Goal: Transaction & Acquisition: Download file/media

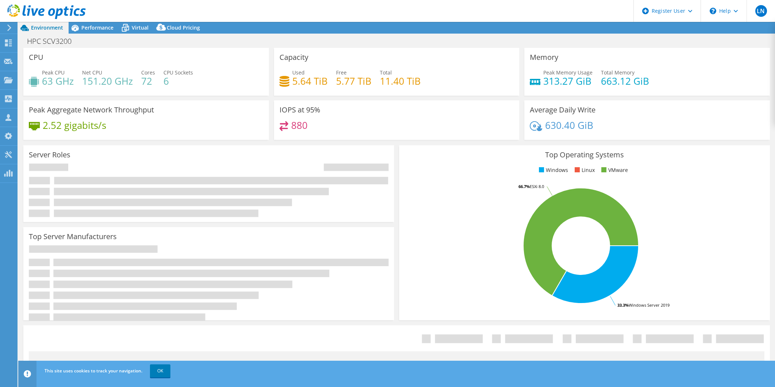
select select "USEast"
select select "USD"
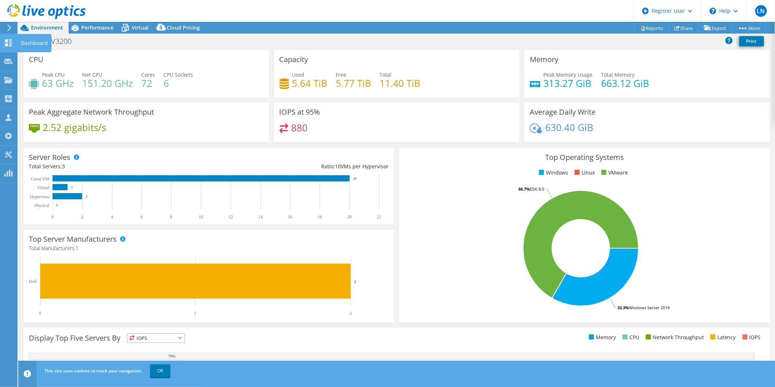
click at [10, 42] on icon at bounding box center [8, 42] width 9 height 7
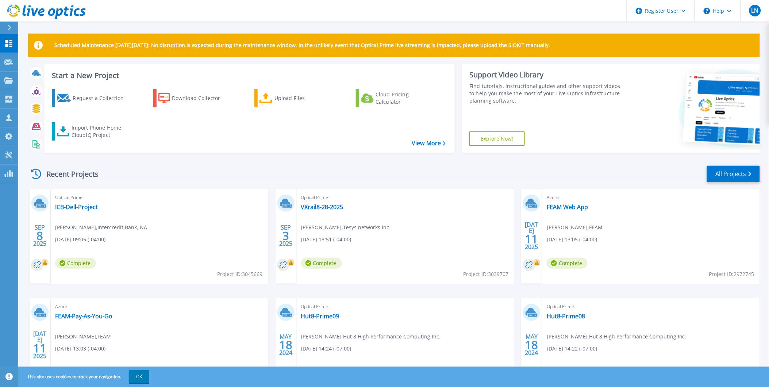
scroll to position [41, 0]
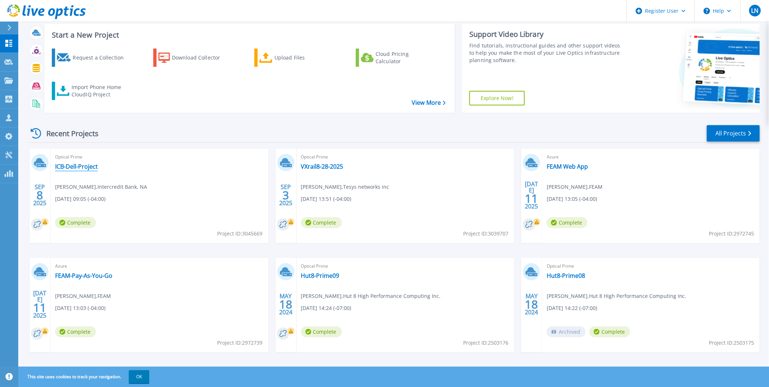
click at [81, 165] on link "ICB-Dell-Project" at bounding box center [76, 166] width 43 height 7
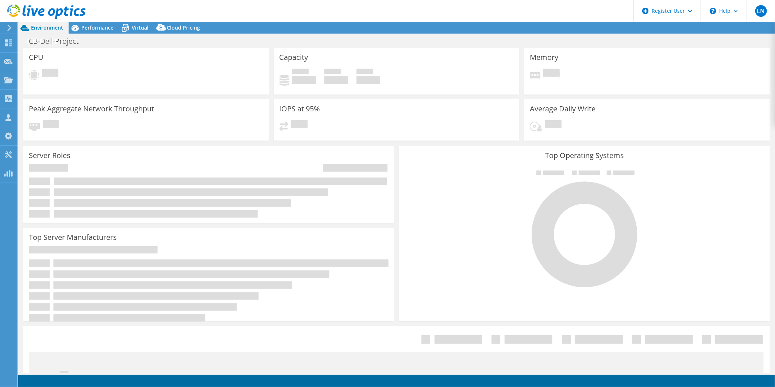
select select "USD"
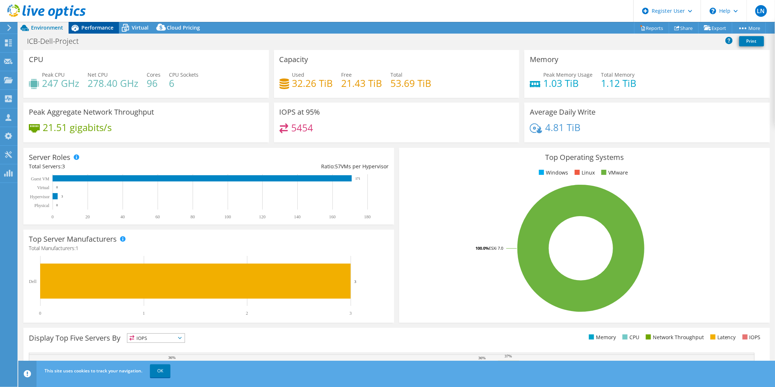
click at [86, 27] on span "Performance" at bounding box center [97, 27] width 32 height 7
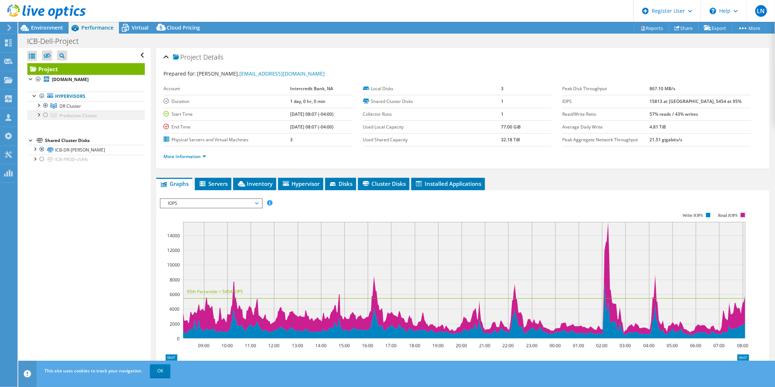
click at [46, 114] on div at bounding box center [45, 115] width 7 height 9
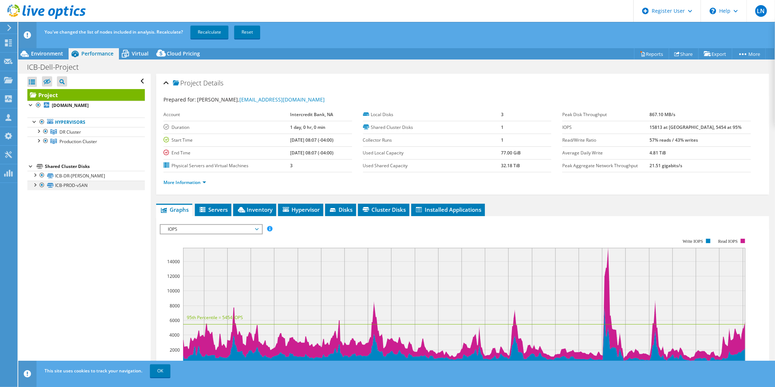
click at [35, 185] on div at bounding box center [34, 184] width 7 height 7
click at [41, 142] on div at bounding box center [38, 140] width 7 height 7
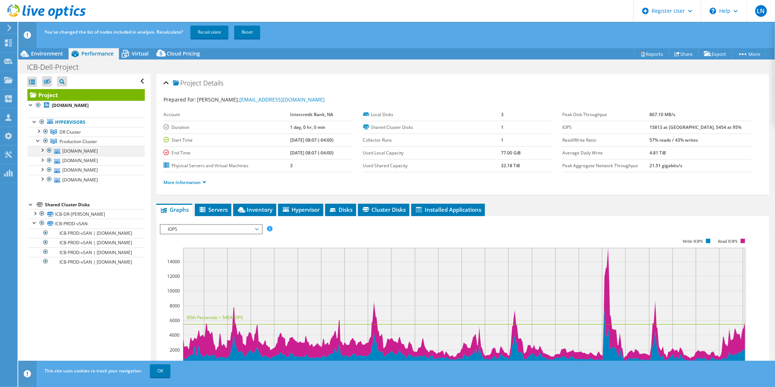
click at [43, 150] on div at bounding box center [41, 149] width 7 height 7
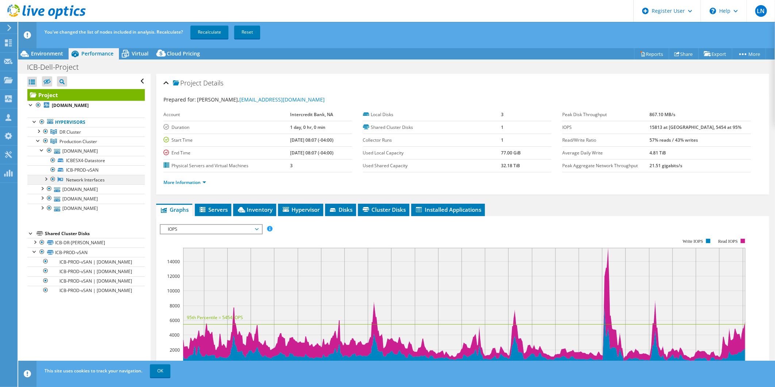
click at [46, 180] on div at bounding box center [45, 178] width 7 height 7
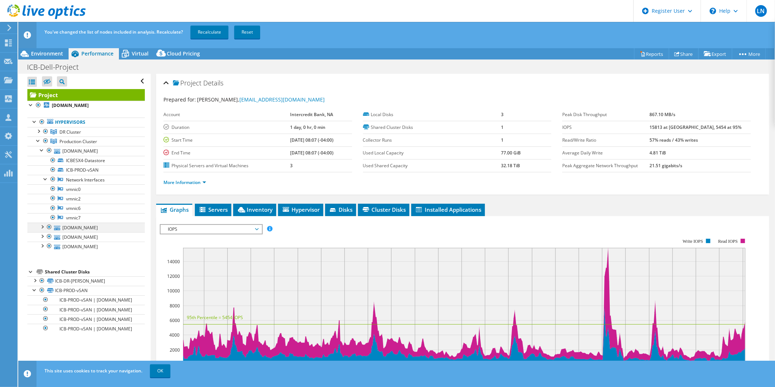
click at [42, 225] on div at bounding box center [41, 226] width 7 height 7
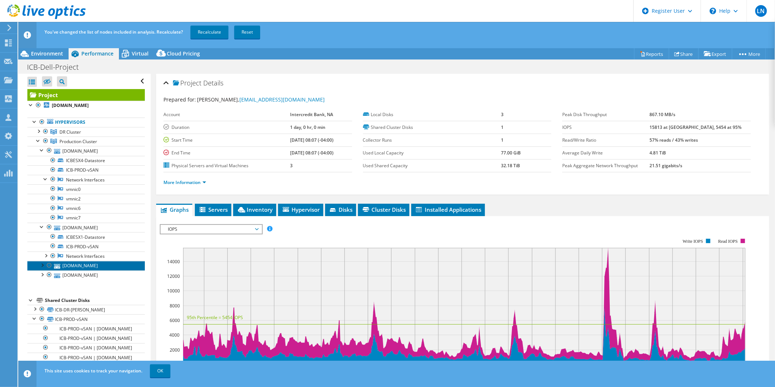
click at [41, 269] on link "[DOMAIN_NAME]" at bounding box center [86, 265] width 118 height 9
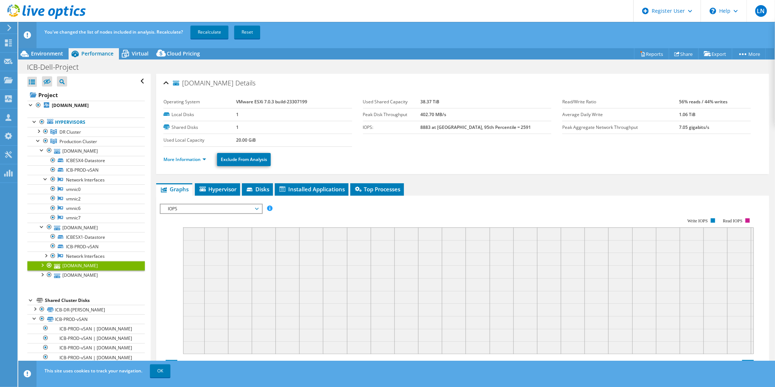
click at [42, 267] on div at bounding box center [41, 264] width 7 height 7
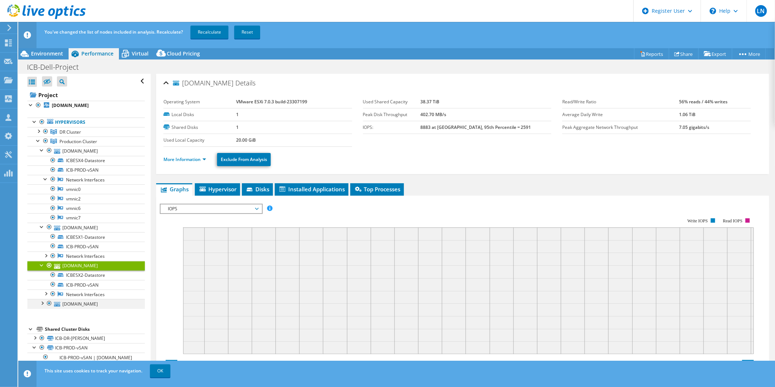
click at [43, 303] on div at bounding box center [41, 302] width 7 height 7
click at [166, 227] on rect at bounding box center [457, 281] width 594 height 146
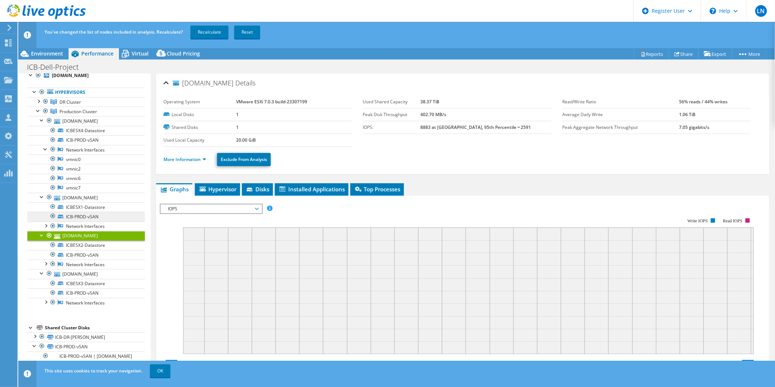
scroll to position [57, 0]
click at [34, 332] on div at bounding box center [34, 335] width 7 height 7
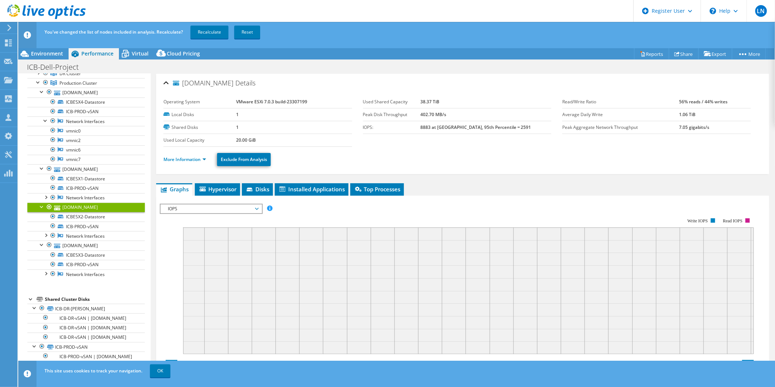
scroll to position [0, 0]
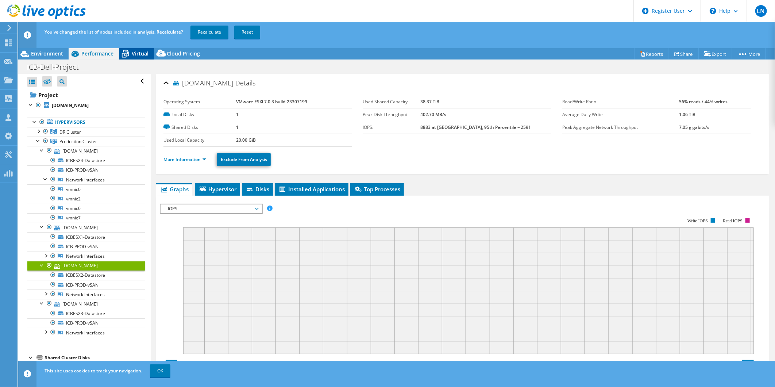
click at [137, 49] on div "Virtual" at bounding box center [136, 54] width 35 height 12
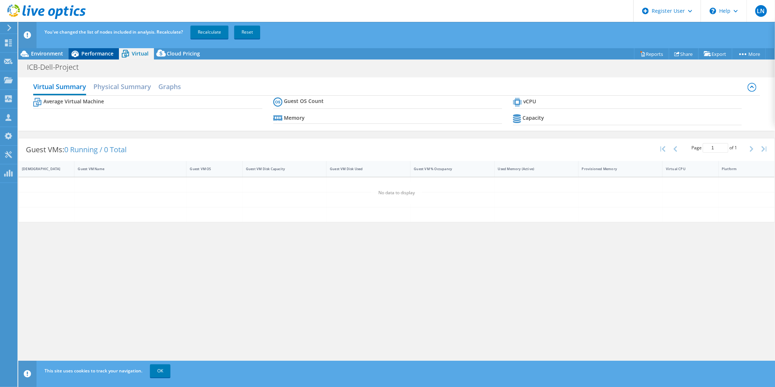
click at [93, 53] on span "Performance" at bounding box center [97, 53] width 32 height 7
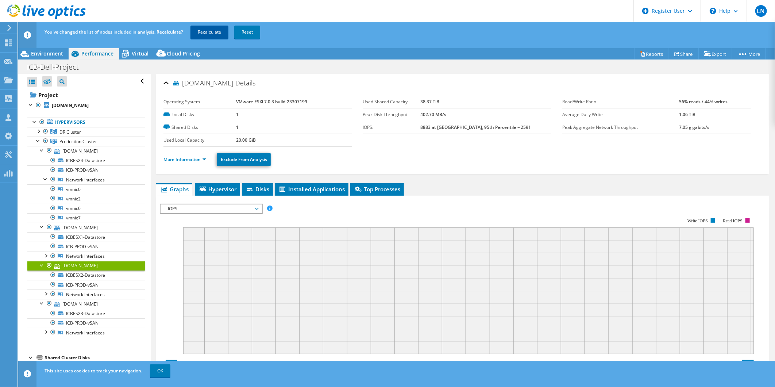
click at [204, 32] on link "Recalculate" at bounding box center [210, 32] width 38 height 13
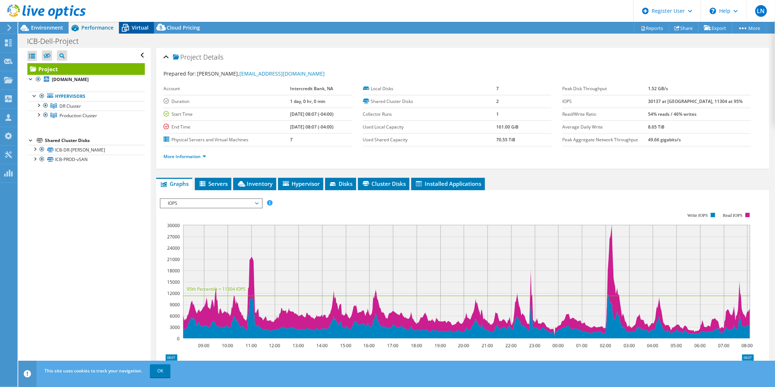
click at [147, 26] on span "Virtual" at bounding box center [140, 27] width 17 height 7
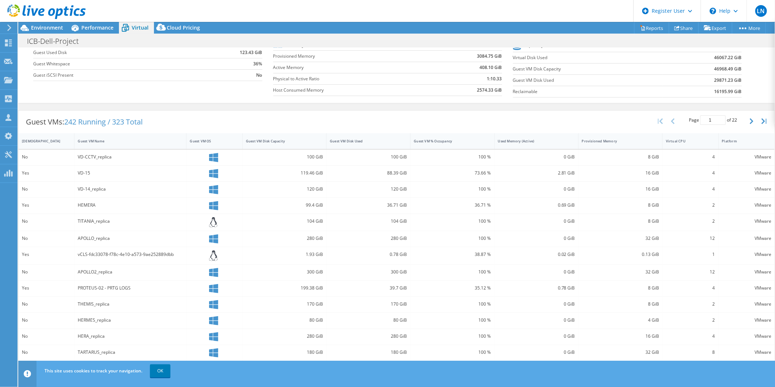
scroll to position [105, 0]
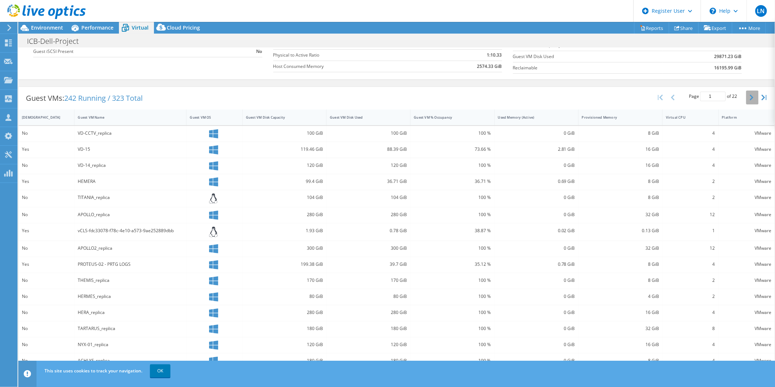
click at [750, 97] on icon "button" at bounding box center [752, 98] width 4 height 6
type input "2"
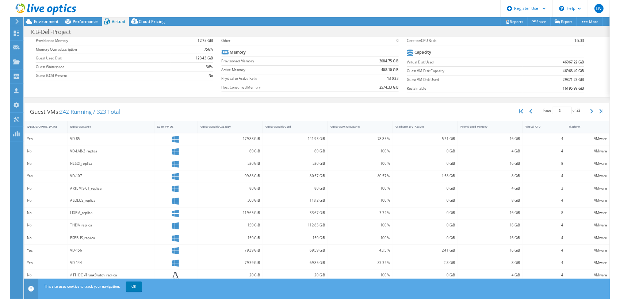
scroll to position [0, 0]
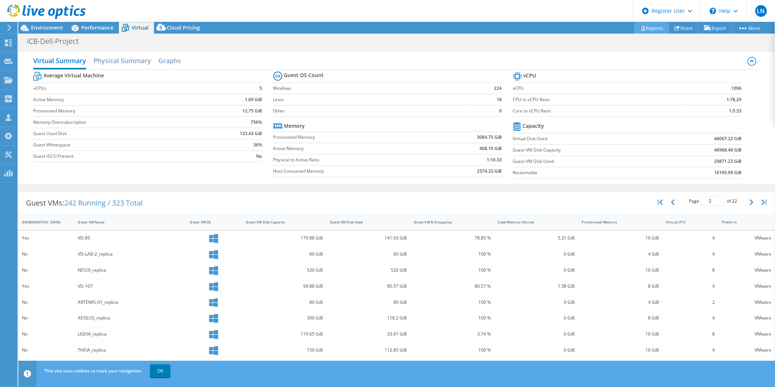
click at [647, 24] on link "Reports" at bounding box center [652, 27] width 35 height 11
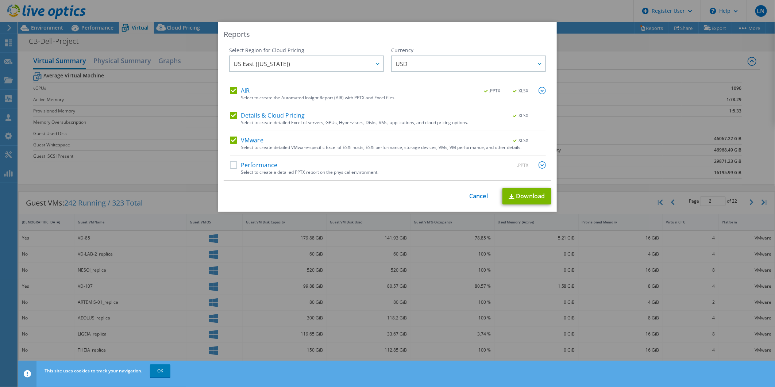
click at [230, 167] on label "Performance" at bounding box center [254, 164] width 48 height 7
click at [0, 0] on input "Performance" at bounding box center [0, 0] width 0 height 0
click at [532, 196] on link "Download" at bounding box center [527, 196] width 49 height 16
